Goal: Find specific page/section: Locate item on page

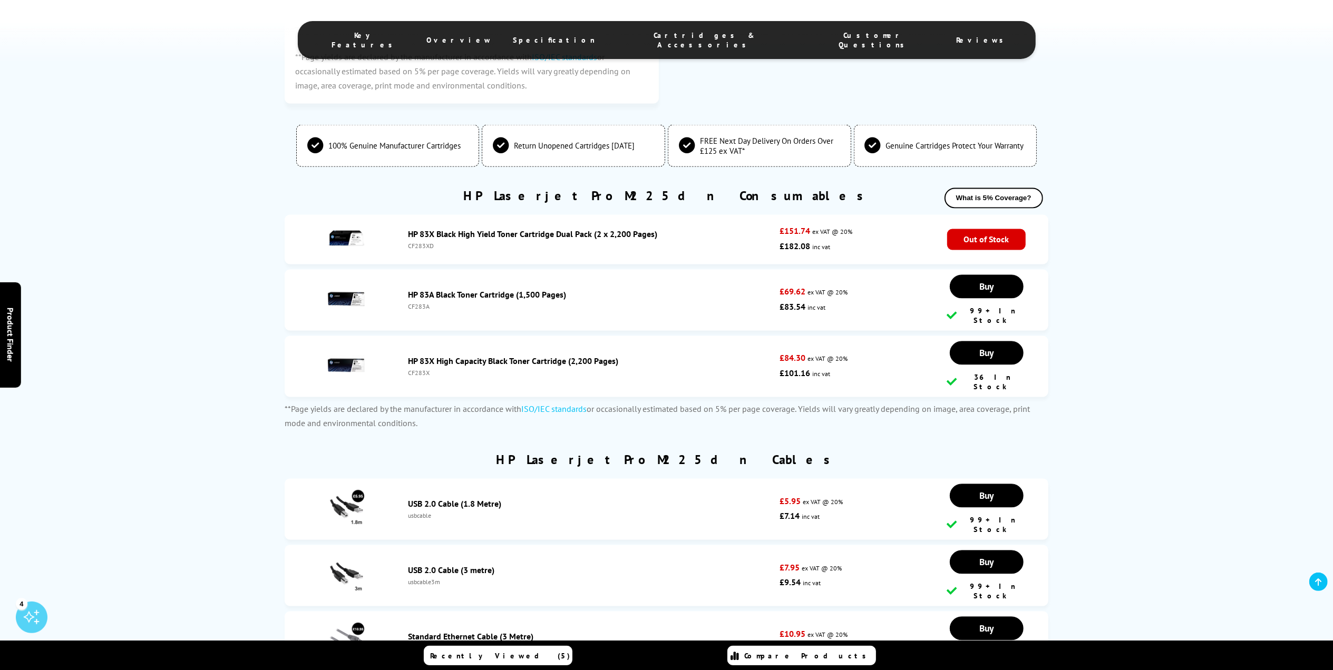
click at [418, 303] on div "CF283A" at bounding box center [591, 307] width 366 height 8
copy div "CF283A"
